Goal: Task Accomplishment & Management: Complete application form

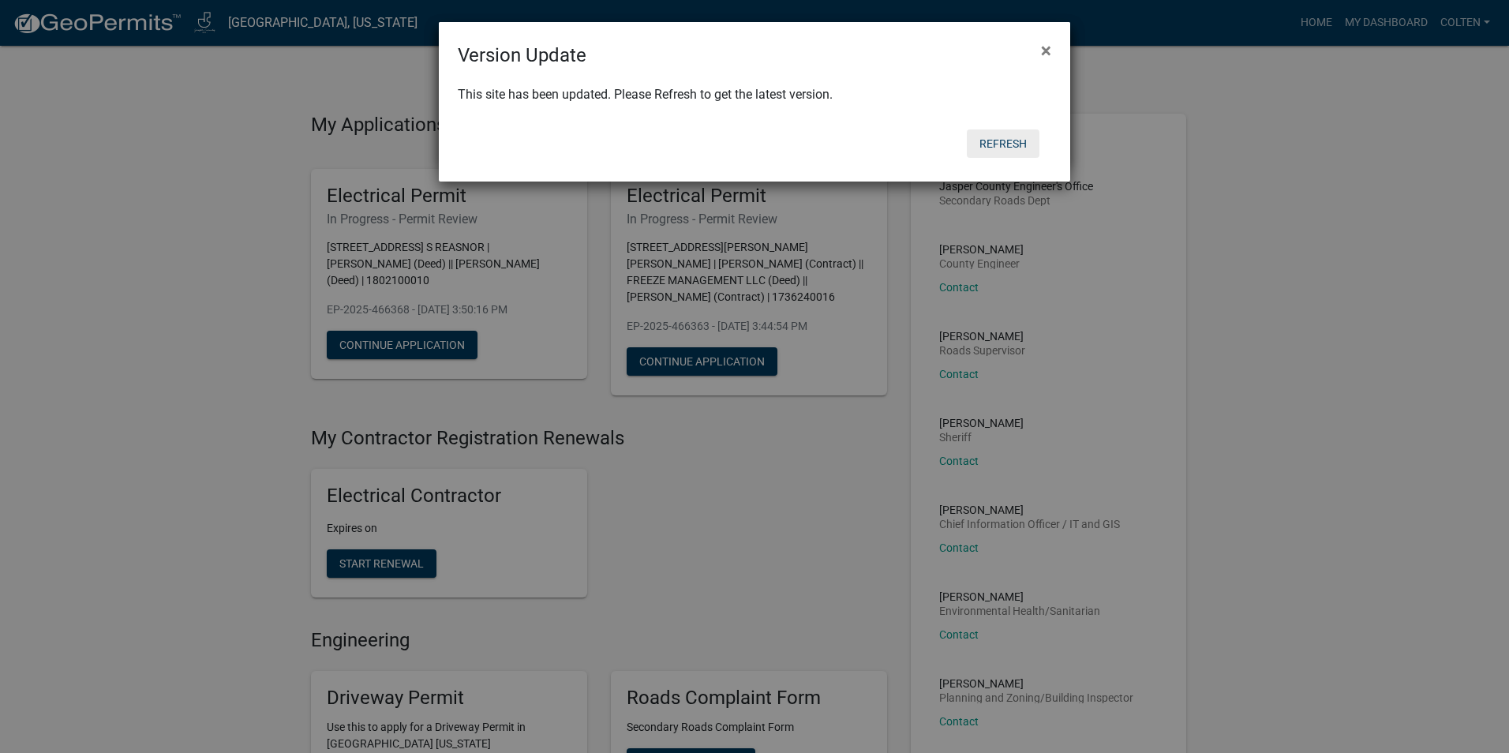
click at [1004, 144] on button "Refresh" at bounding box center [1003, 143] width 73 height 28
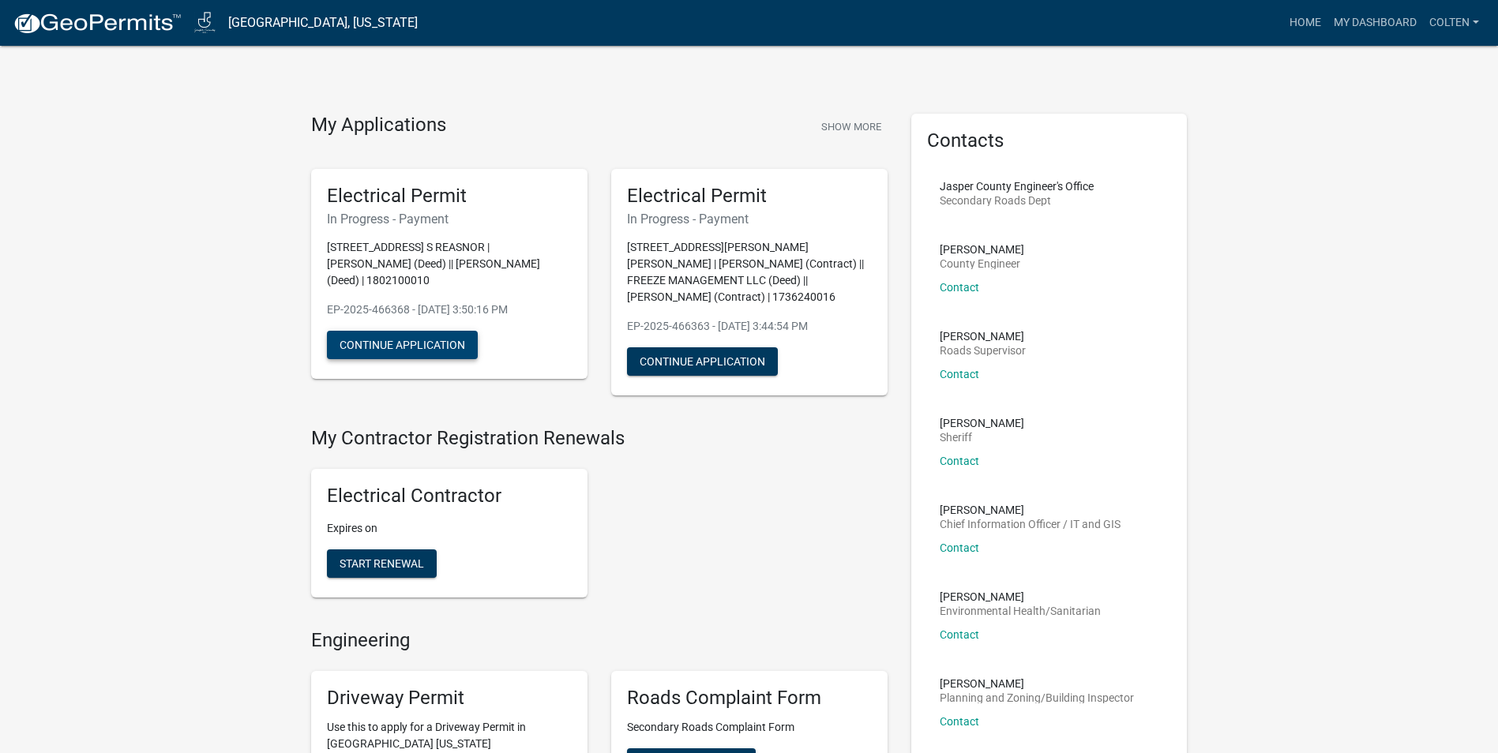
click at [407, 346] on button "Continue Application" at bounding box center [402, 345] width 151 height 28
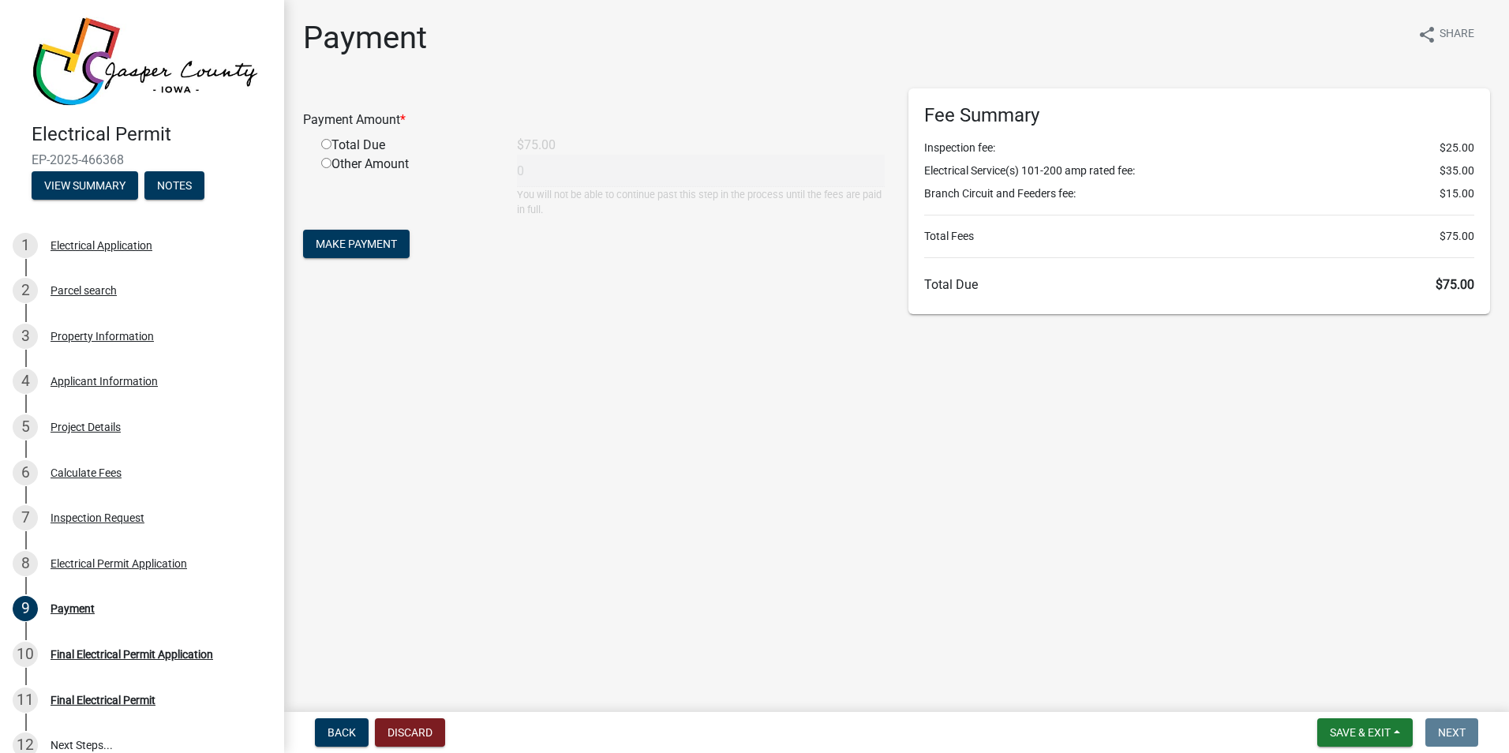
click at [327, 148] on input "radio" at bounding box center [326, 144] width 10 height 10
radio input "true"
type input "75"
click at [355, 238] on span "Make Payment" at bounding box center [356, 244] width 81 height 13
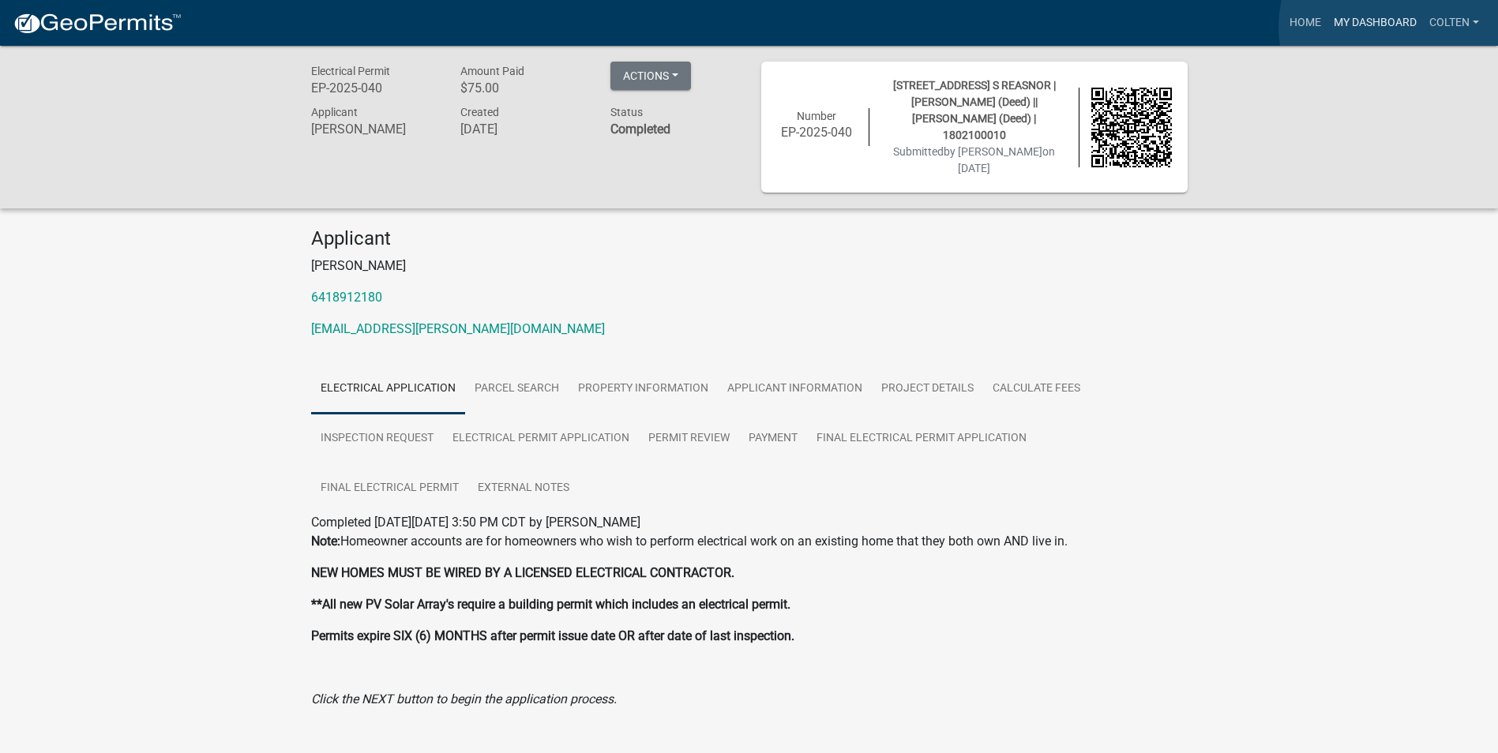
click at [1398, 27] on link "My Dashboard" at bounding box center [1375, 23] width 96 height 30
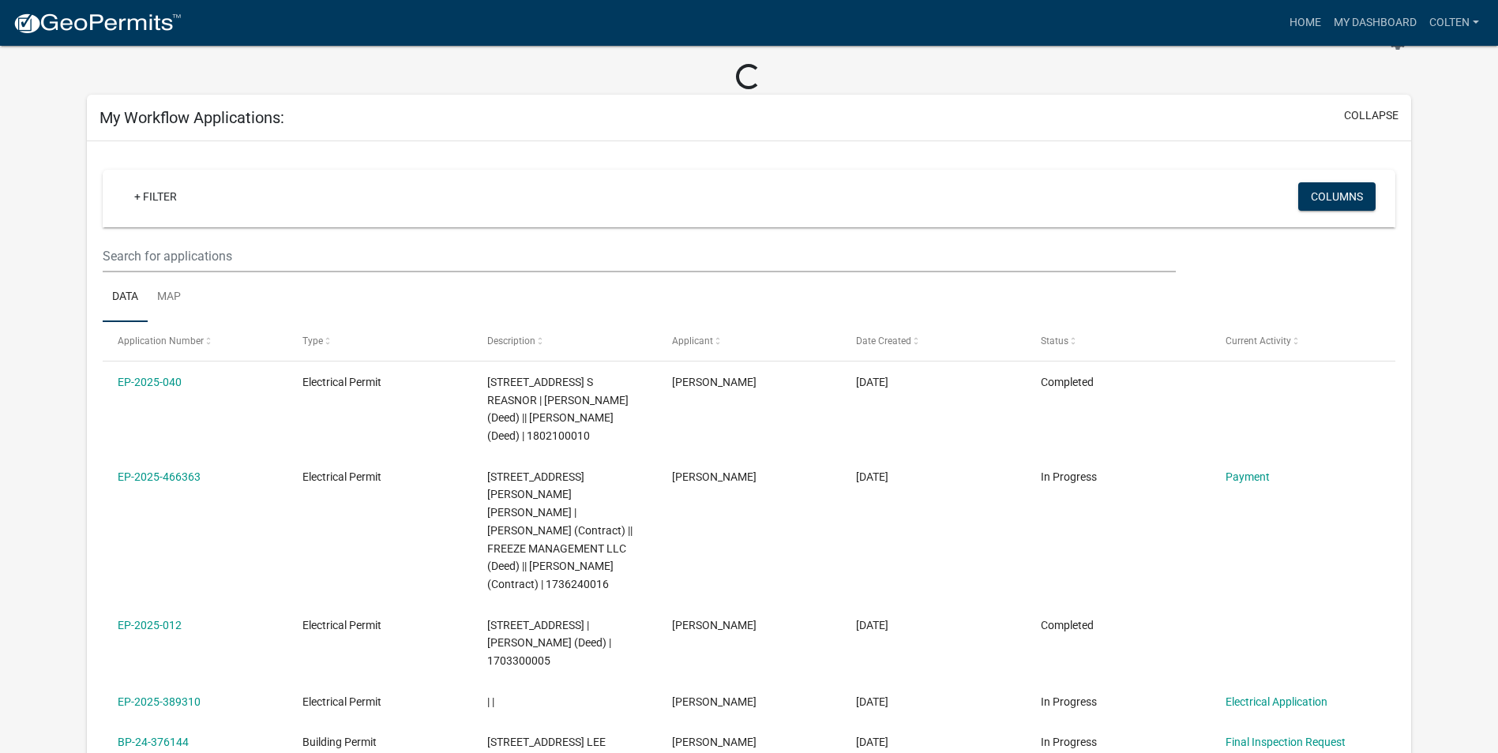
scroll to position [158, 0]
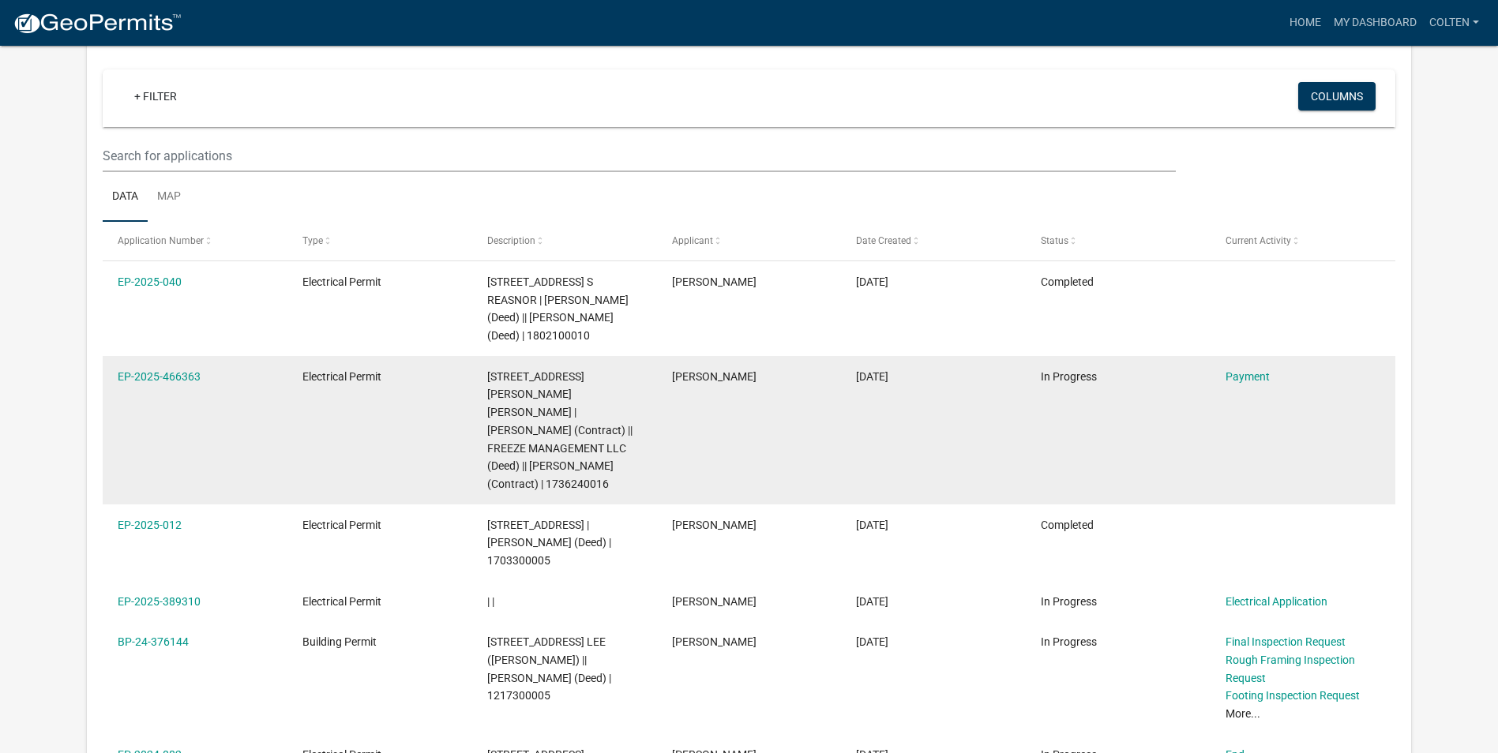
click at [470, 400] on datatable-body-cell "Electrical Permit" at bounding box center [379, 430] width 185 height 148
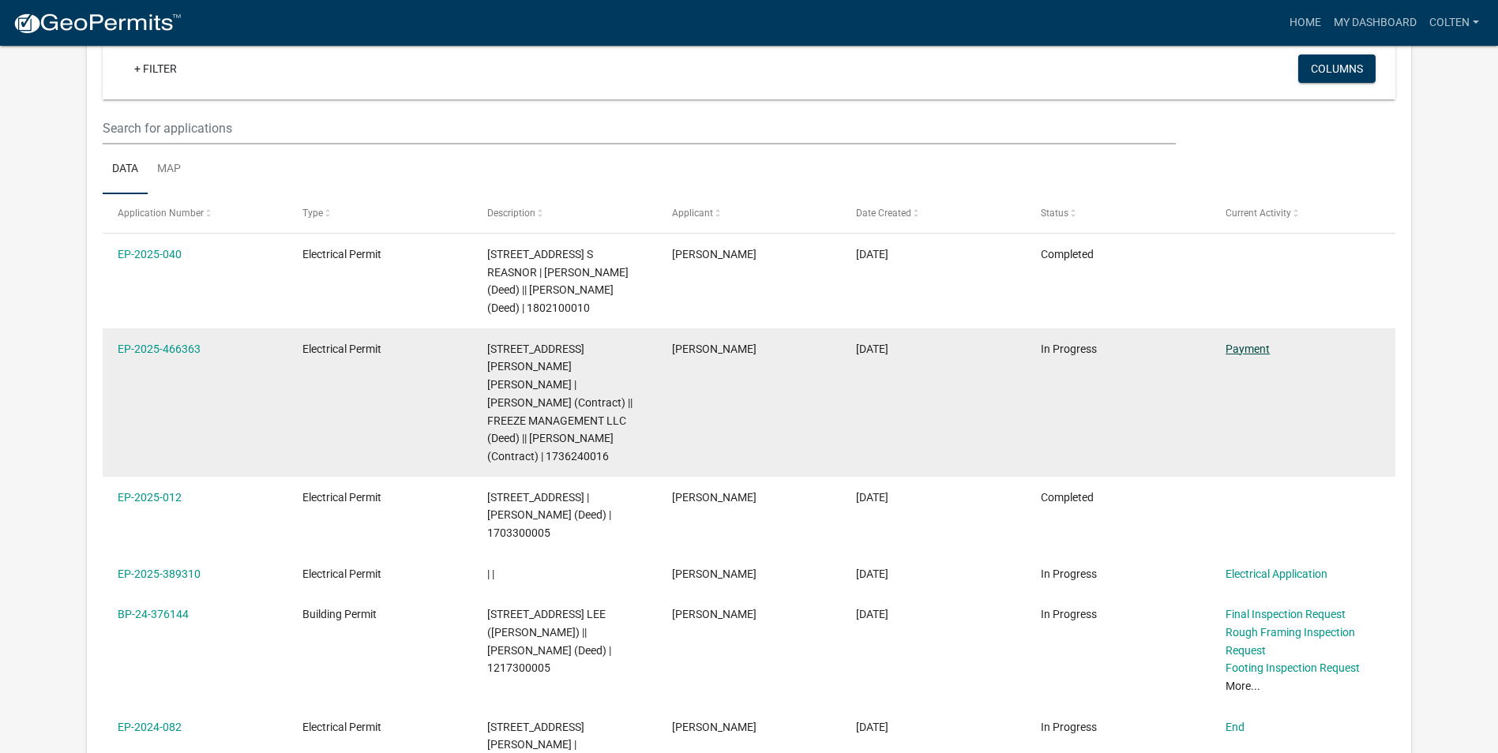
scroll to position [130, 0]
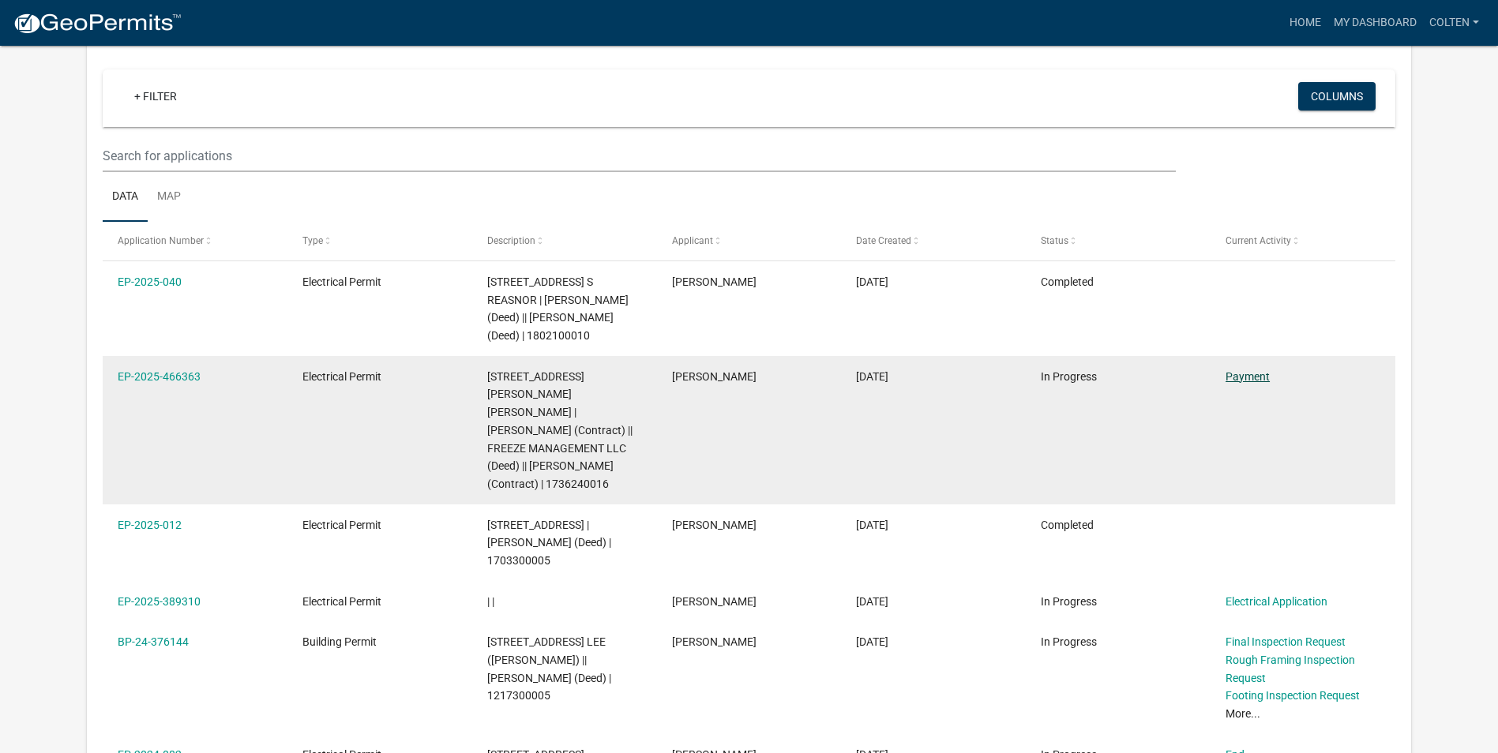
click at [1251, 375] on link "Payment" at bounding box center [1247, 376] width 44 height 13
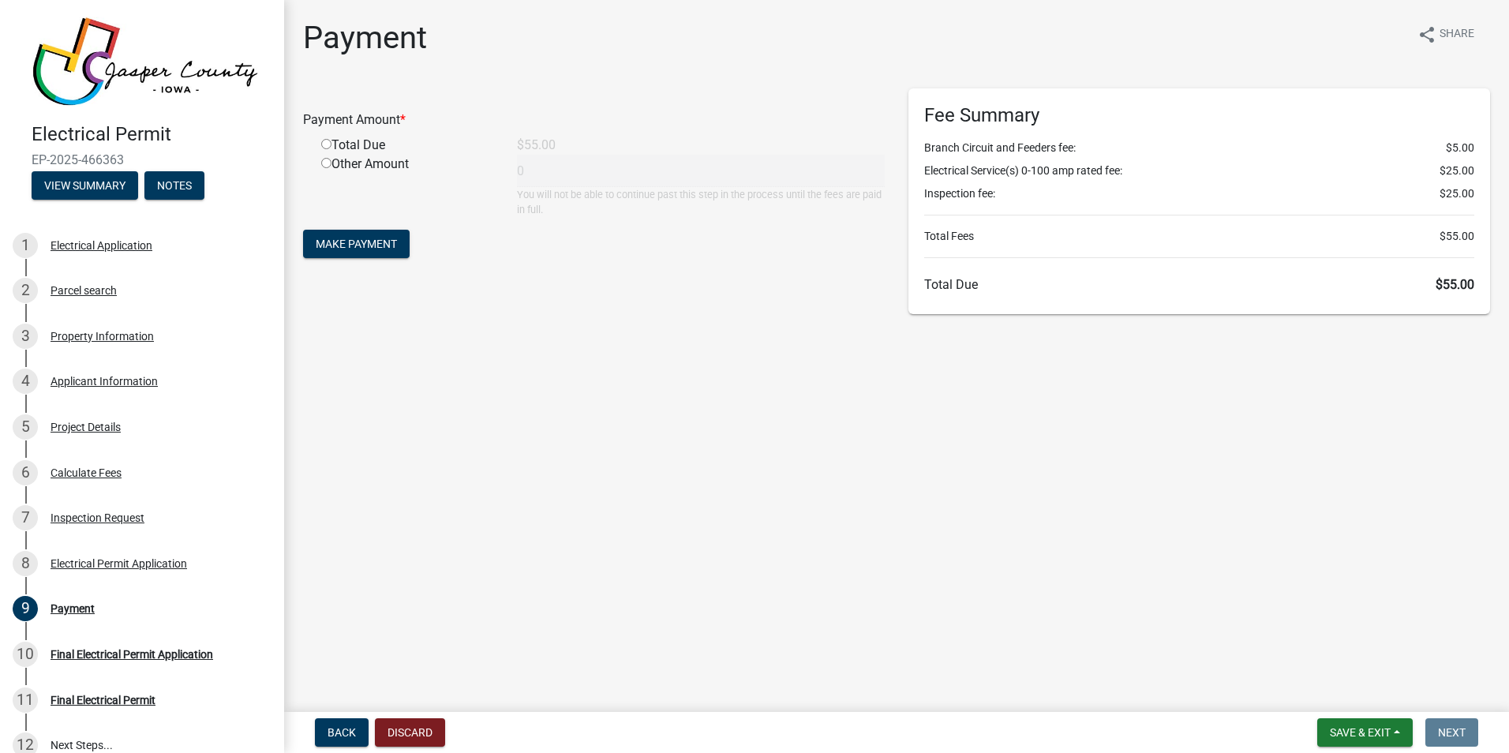
click at [322, 148] on input "radio" at bounding box center [326, 144] width 10 height 10
radio input "true"
type input "55"
click at [351, 246] on span "Make Payment" at bounding box center [356, 244] width 81 height 13
